Goal: Task Accomplishment & Management: Use online tool/utility

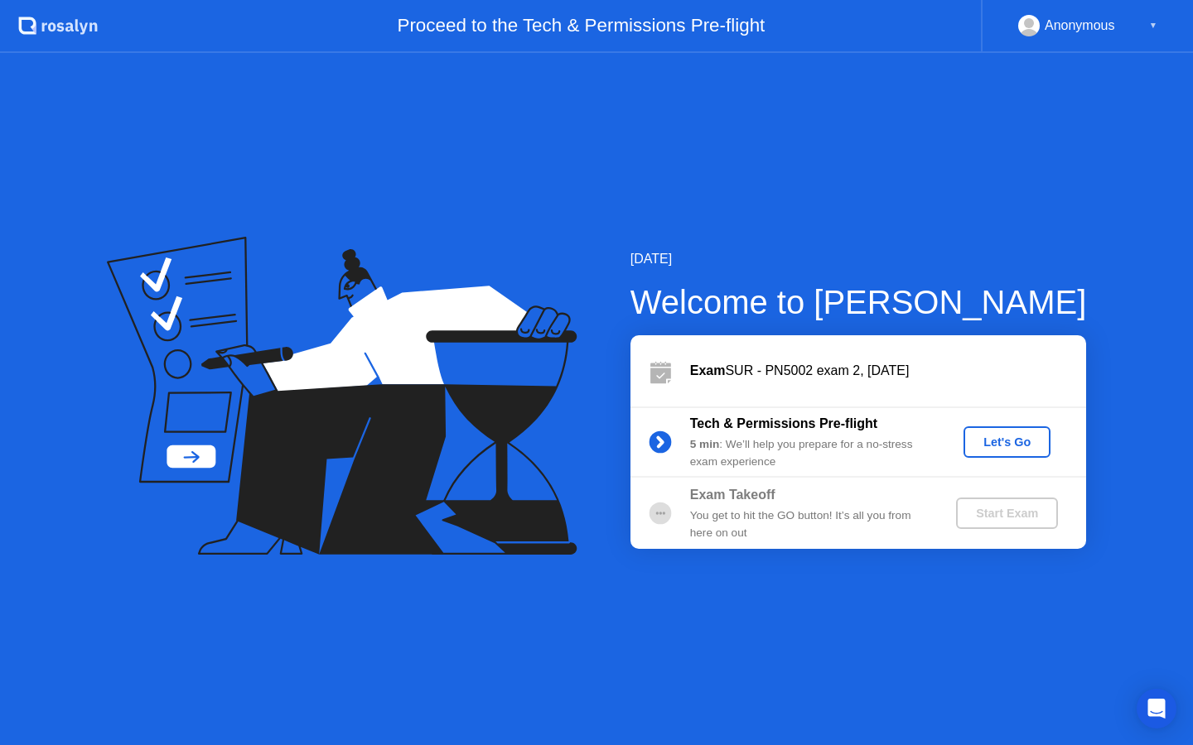
click at [1027, 438] on div "Let's Go" at bounding box center [1007, 442] width 74 height 13
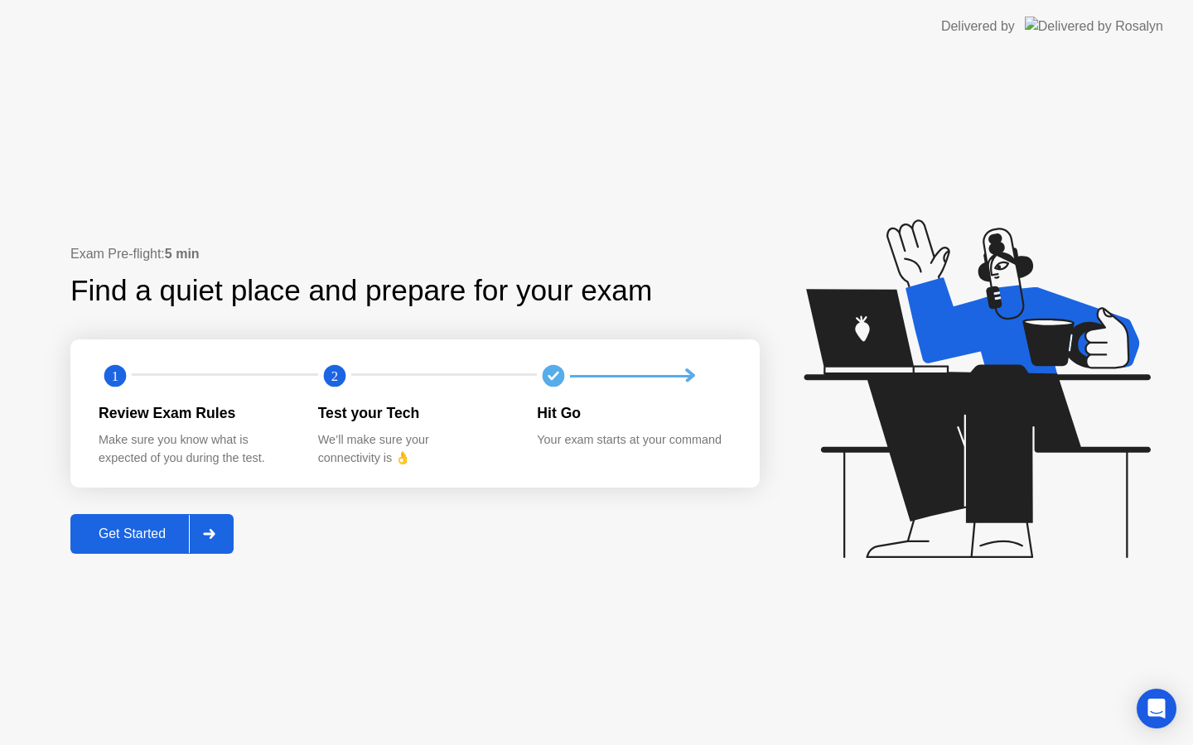
click at [132, 560] on div "Exam Pre-flight: 5 min Find a quiet place and prepare for your exam 1 2 Review …" at bounding box center [596, 399] width 1193 height 692
click at [138, 542] on div "Get Started" at bounding box center [131, 534] width 113 height 15
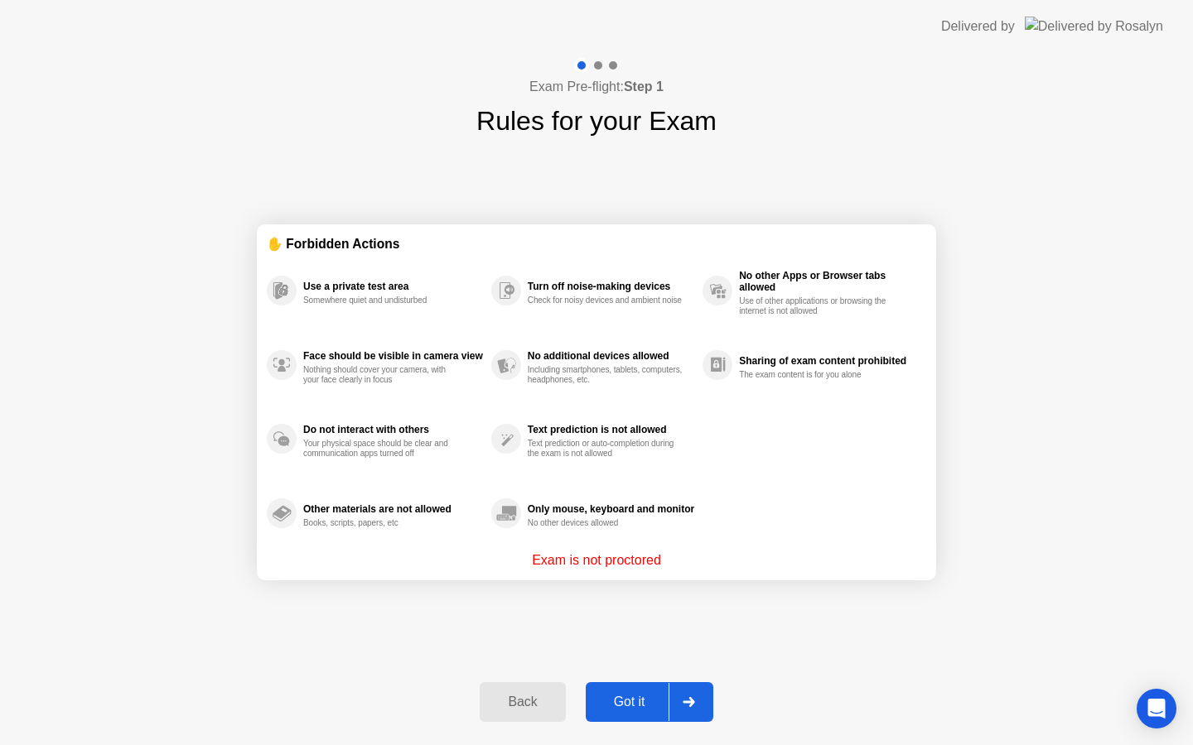
click at [627, 710] on div "Got it" at bounding box center [629, 702] width 78 height 15
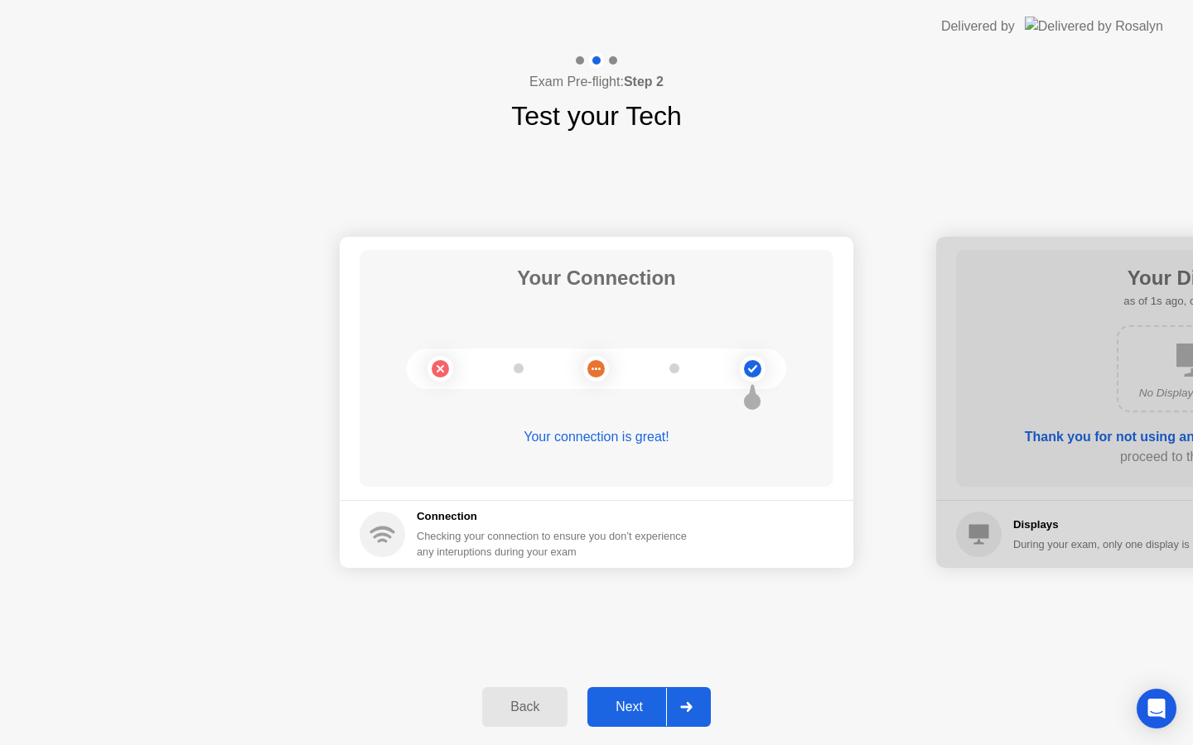
click at [638, 701] on div "Next" at bounding box center [629, 707] width 74 height 15
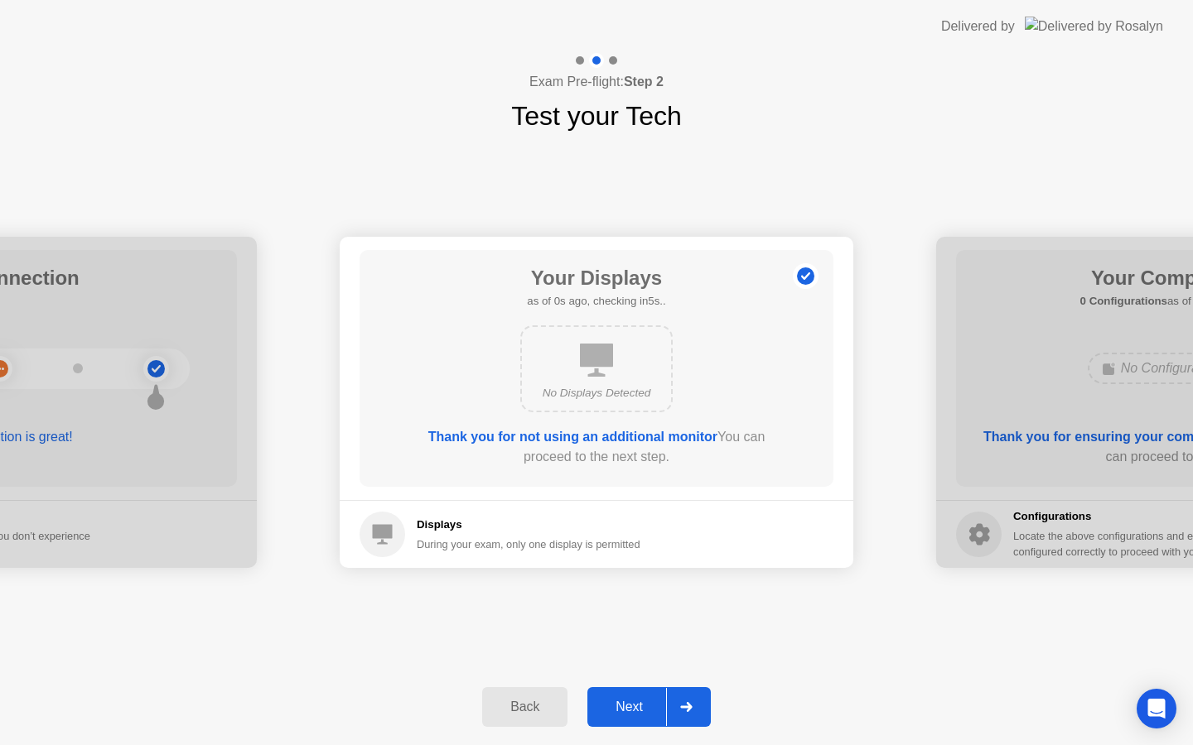
click at [638, 701] on div "Next" at bounding box center [629, 707] width 74 height 15
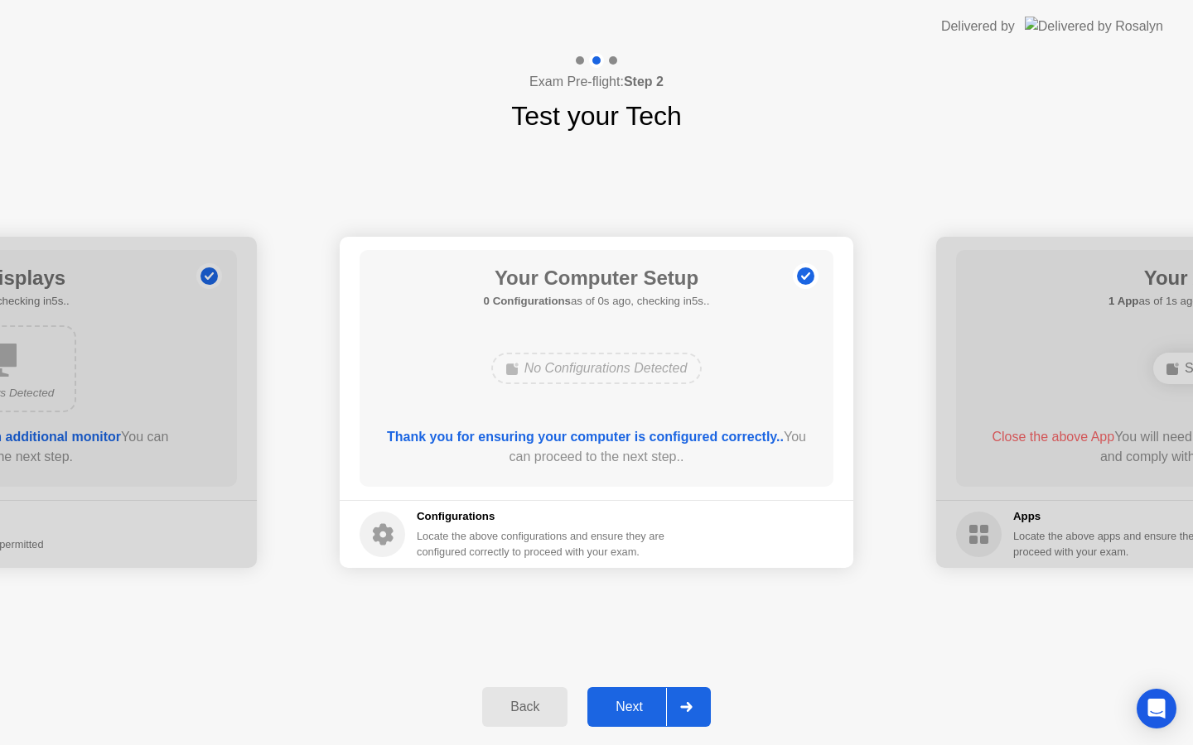
click at [638, 701] on div "Next" at bounding box center [629, 707] width 74 height 15
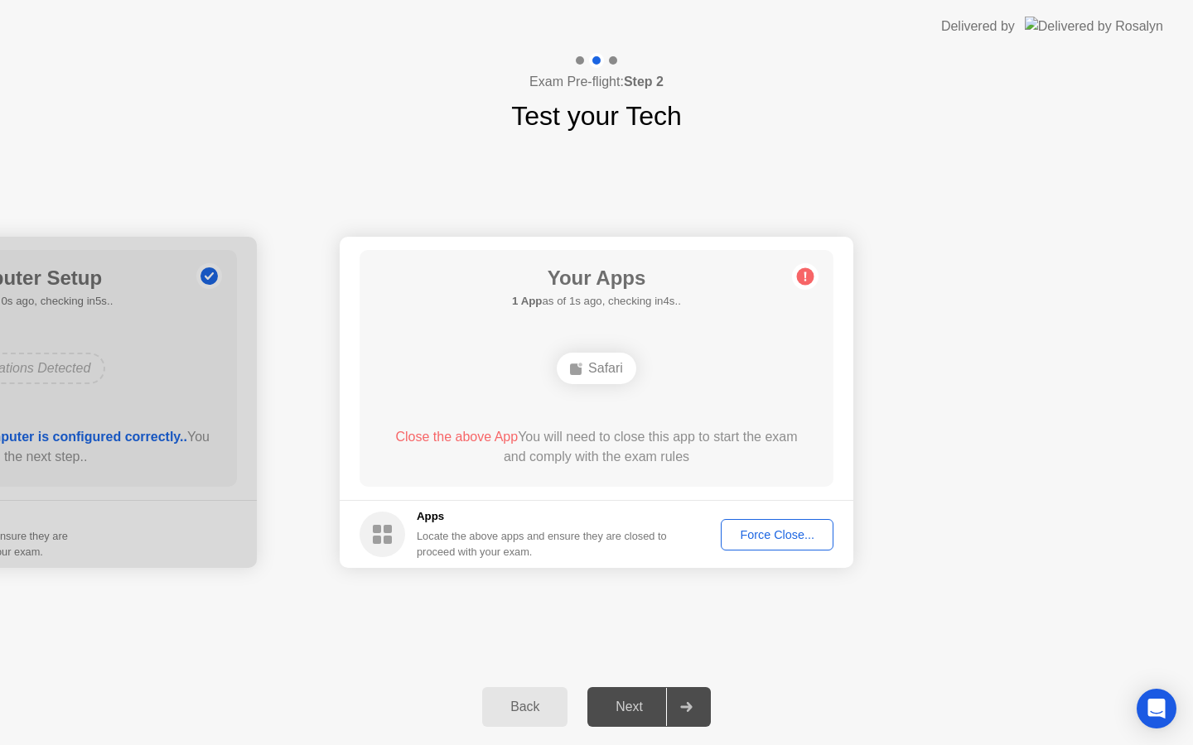
click at [755, 539] on div "Force Close..." at bounding box center [776, 534] width 101 height 13
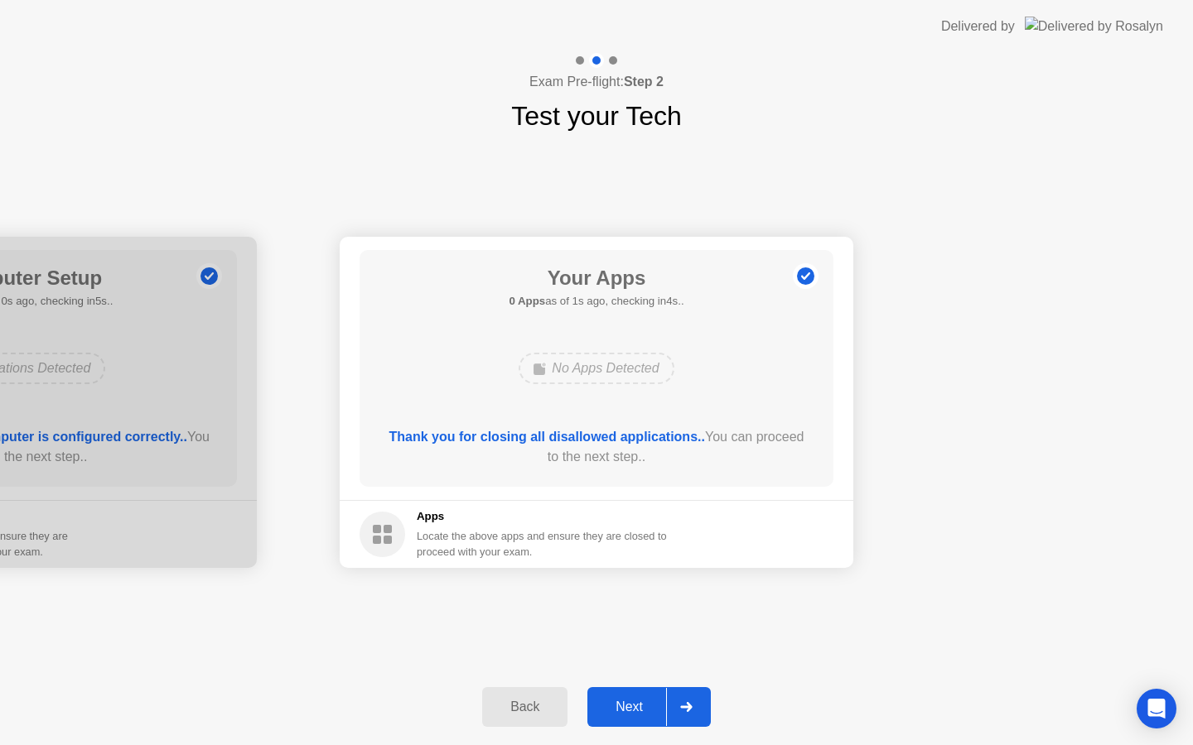
click at [639, 700] on div "Next" at bounding box center [629, 707] width 74 height 15
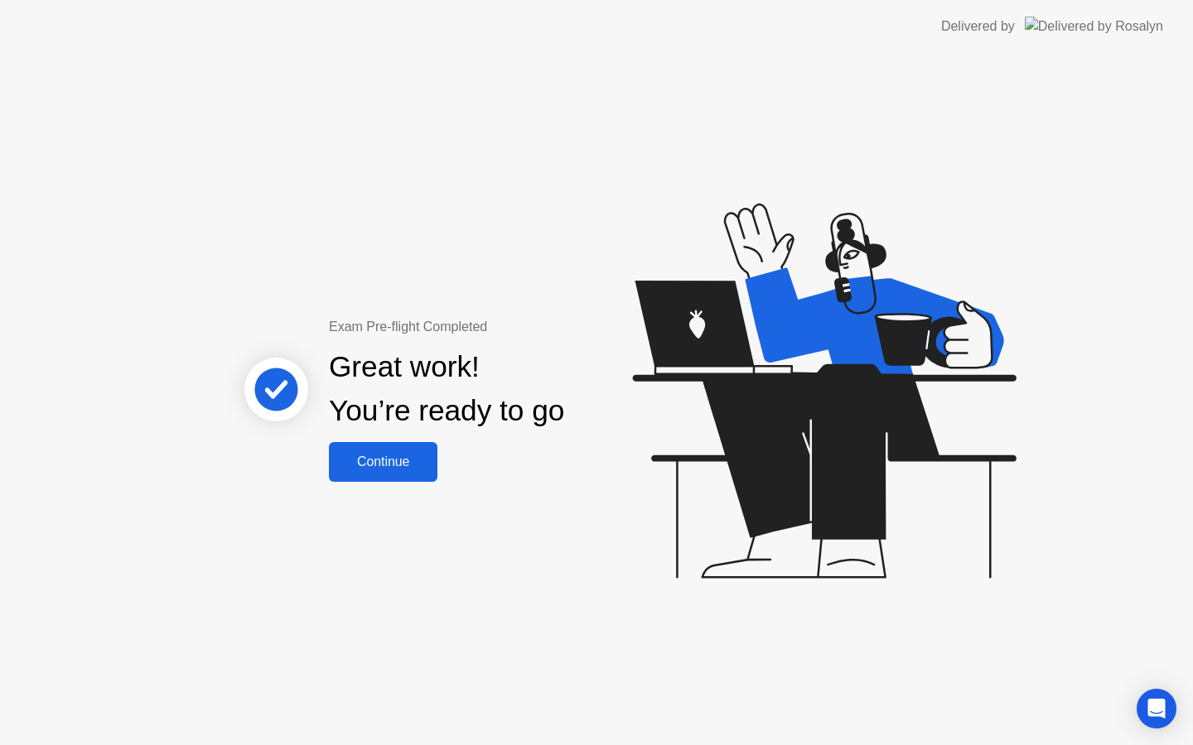
click at [383, 451] on button "Continue" at bounding box center [383, 462] width 108 height 40
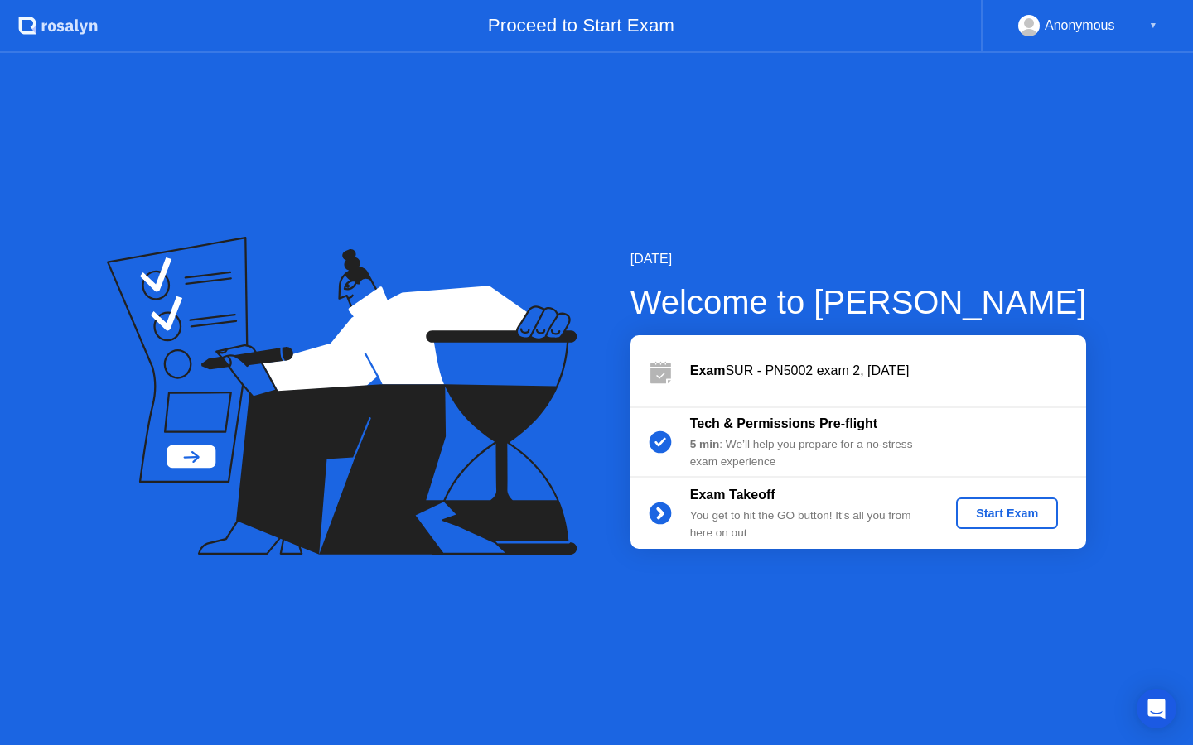
click at [967, 516] on div "Start Exam" at bounding box center [1006, 513] width 89 height 13
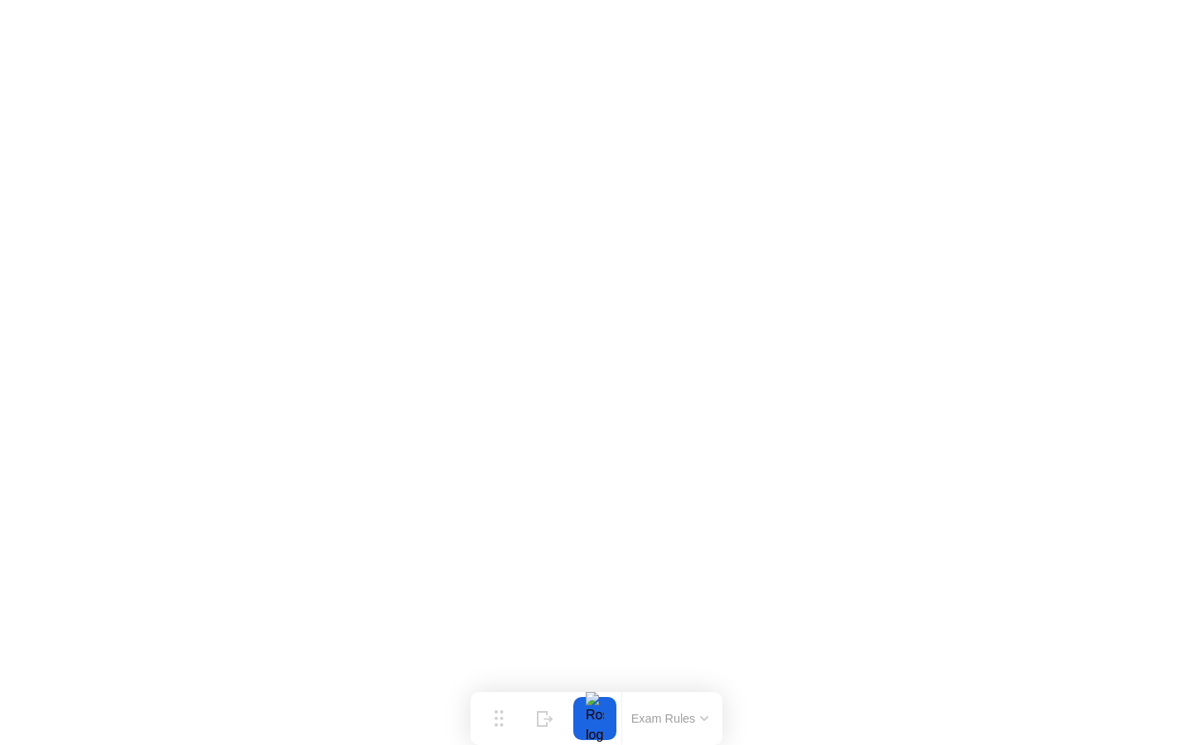
click iframe
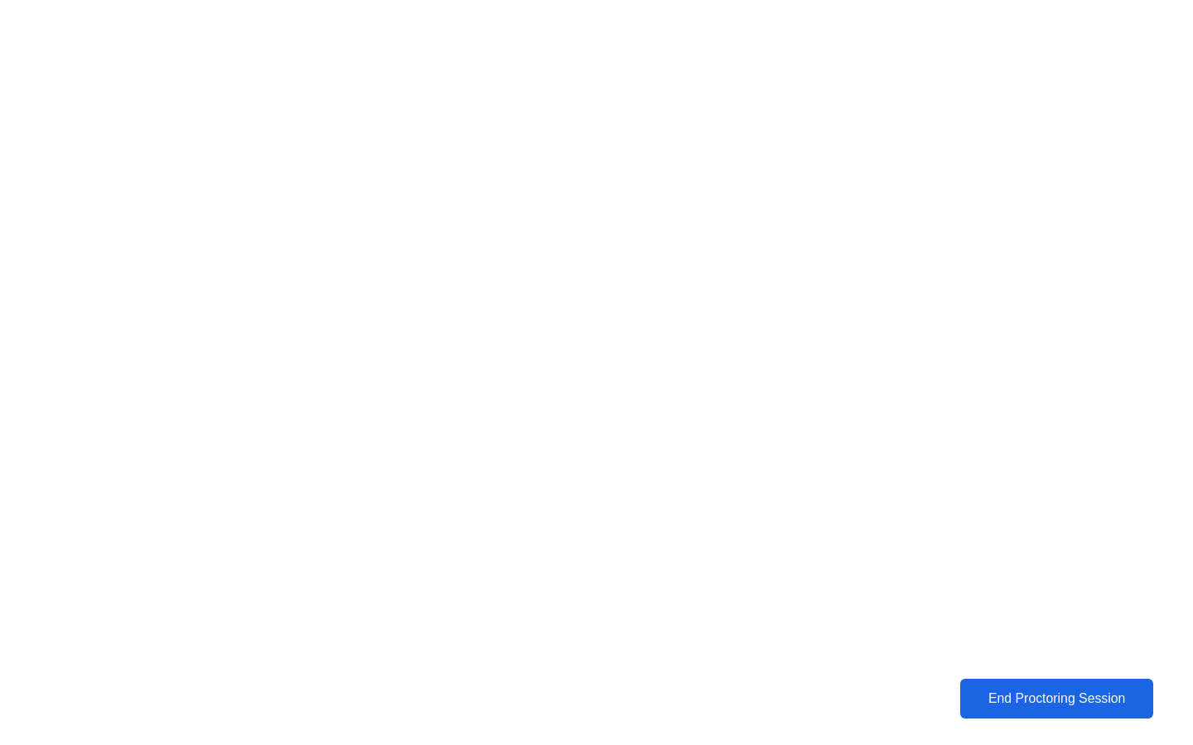
click at [1068, 692] on div "End Proctoring Session" at bounding box center [1056, 699] width 183 height 15
